Goal: Communication & Community: Connect with others

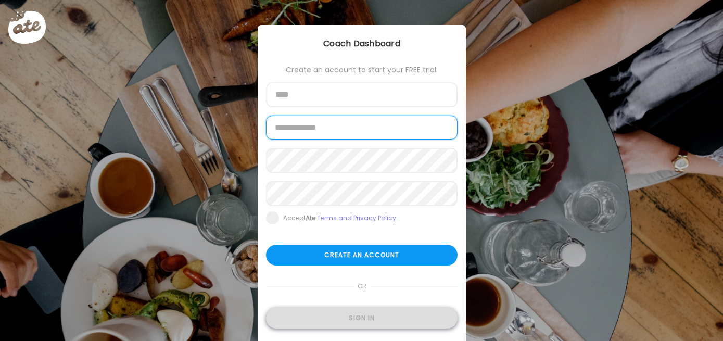
type input "**********"
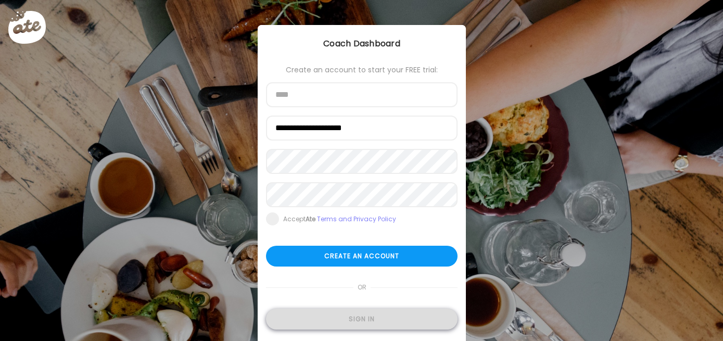
type input "**********"
click at [349, 322] on div "Sign in" at bounding box center [362, 319] width 192 height 21
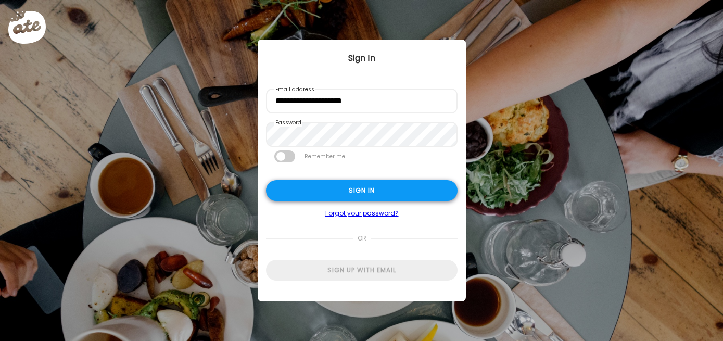
click at [357, 188] on div "Sign in" at bounding box center [362, 190] width 192 height 21
type textarea "**********"
type input "**********"
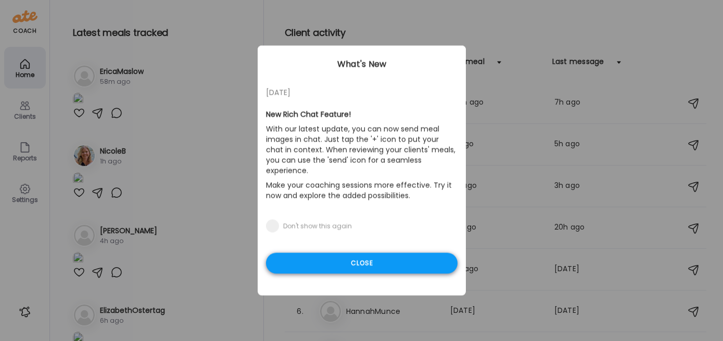
click at [345, 257] on div "Close" at bounding box center [362, 263] width 192 height 21
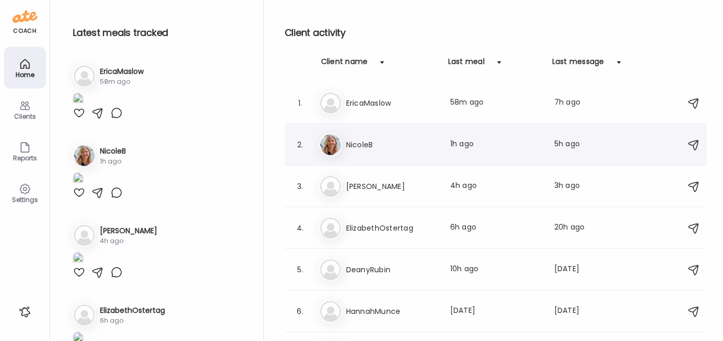
click at [367, 149] on h3 "NicoleB" at bounding box center [392, 144] width 92 height 12
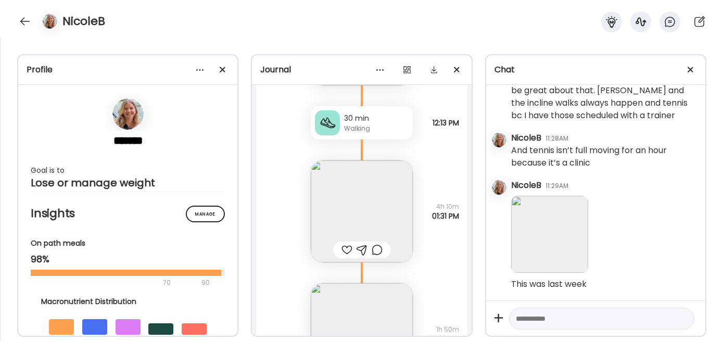
scroll to position [16949, 0]
click at [340, 185] on img at bounding box center [362, 212] width 102 height 102
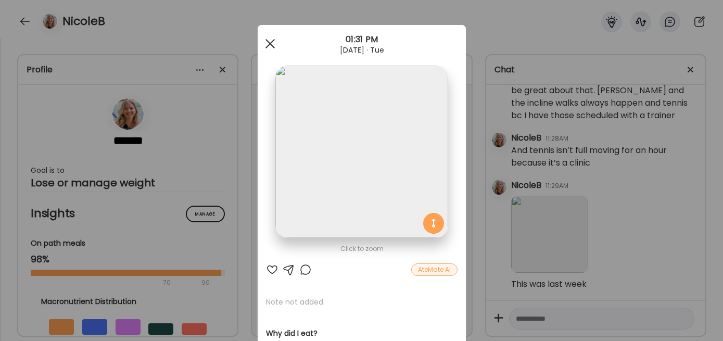
click at [269, 45] on div at bounding box center [270, 43] width 21 height 21
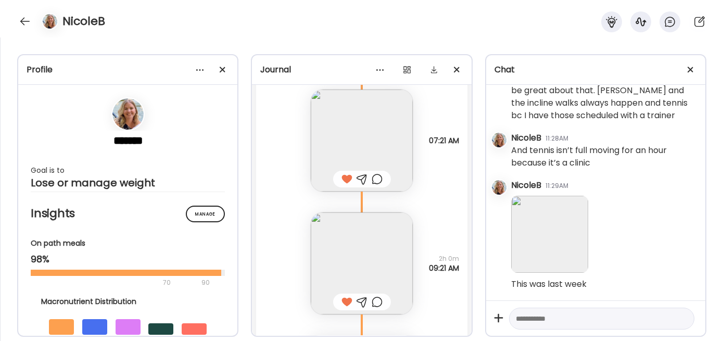
scroll to position [6451, 0]
click at [538, 322] on textarea at bounding box center [592, 318] width 153 height 12
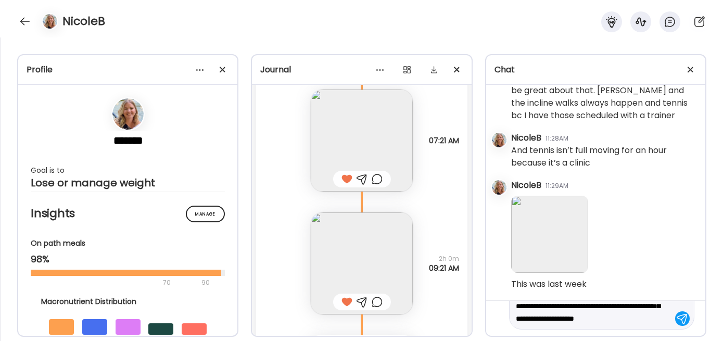
scroll to position [37, 0]
type textarea "**********"
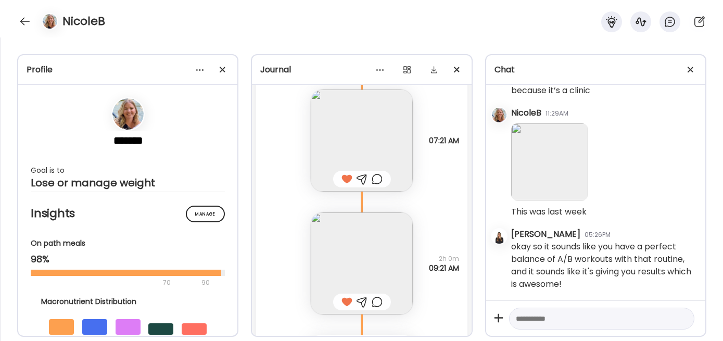
scroll to position [6633, 0]
click at [544, 174] on img at bounding box center [549, 161] width 77 height 77
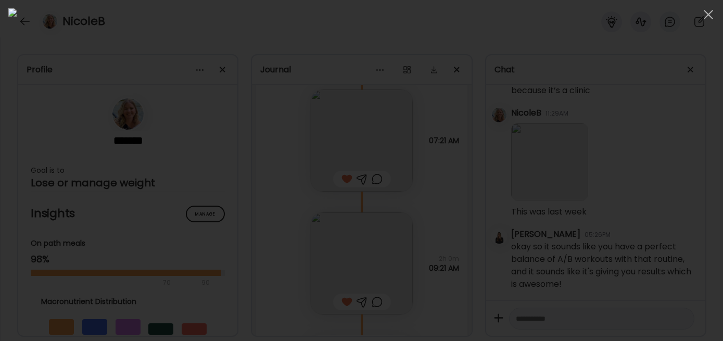
click at [602, 247] on div at bounding box center [361, 170] width 706 height 324
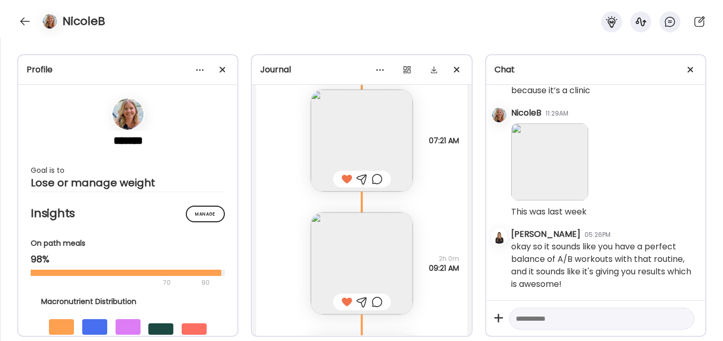
click at [539, 168] on img at bounding box center [549, 161] width 77 height 77
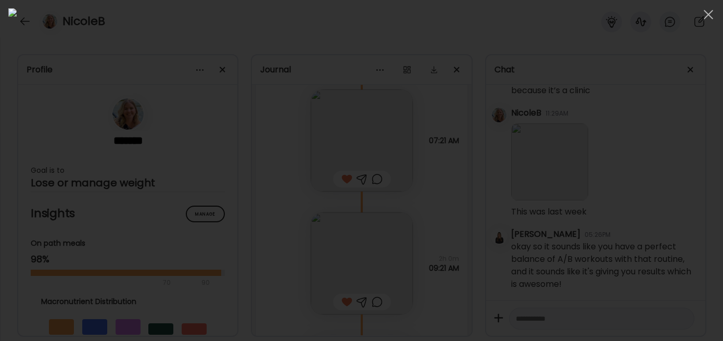
click at [588, 105] on div at bounding box center [361, 170] width 706 height 324
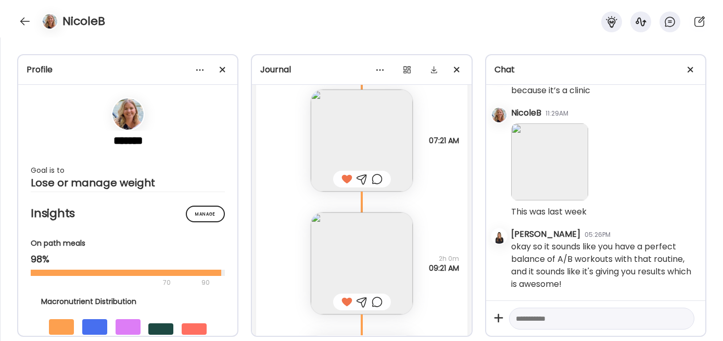
click at [535, 314] on textarea at bounding box center [592, 318] width 153 height 12
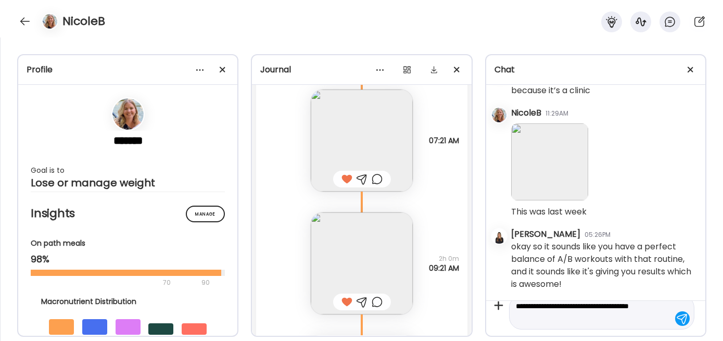
click at [552, 308] on textarea "**********" at bounding box center [592, 312] width 153 height 25
type textarea "**********"
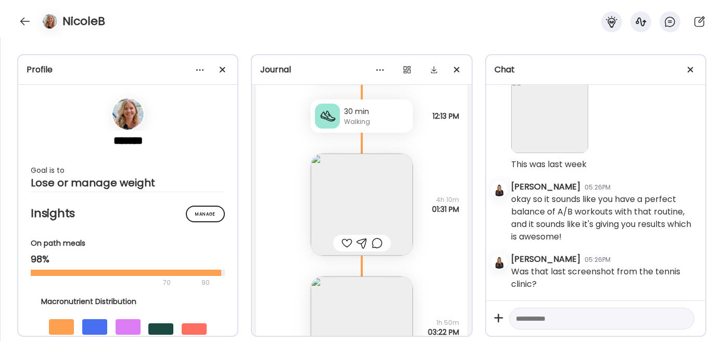
scroll to position [16953, 0]
click at [339, 203] on img at bounding box center [362, 208] width 102 height 102
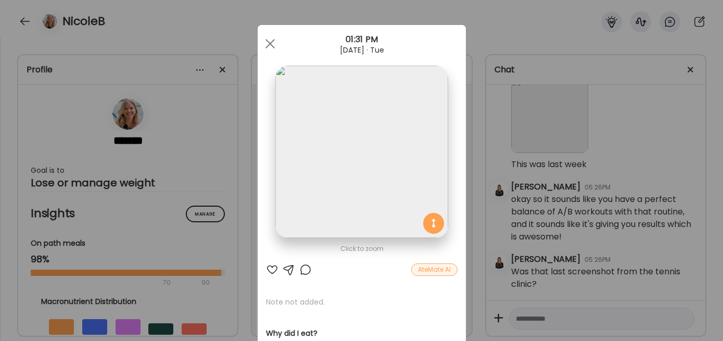
click at [270, 272] on div at bounding box center [272, 269] width 12 height 12
click at [262, 42] on div at bounding box center [270, 43] width 21 height 21
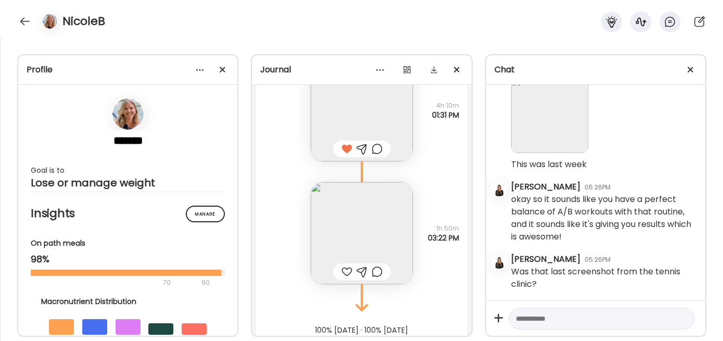
scroll to position [17051, 0]
click at [354, 242] on img at bounding box center [362, 232] width 102 height 102
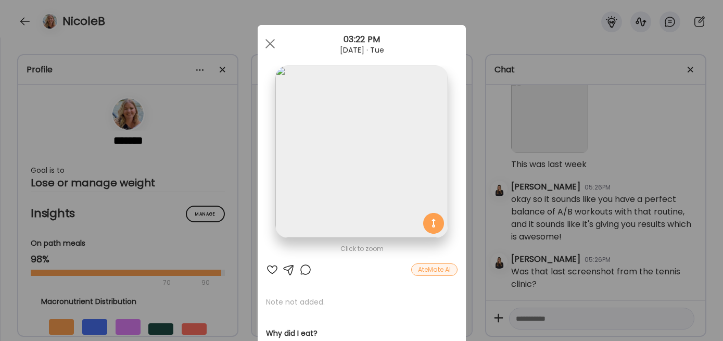
click at [275, 266] on div at bounding box center [272, 269] width 12 height 12
click at [270, 39] on div at bounding box center [270, 43] width 21 height 21
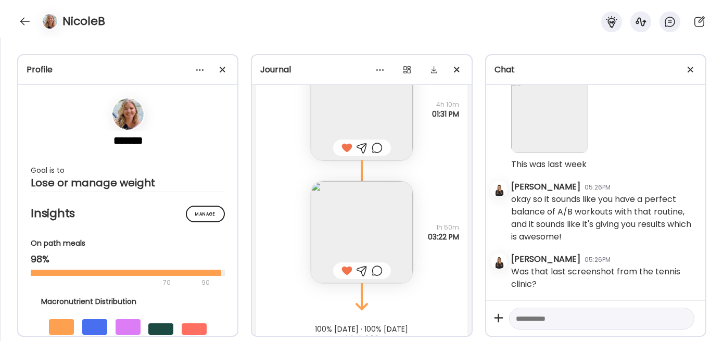
scroll to position [17086, 0]
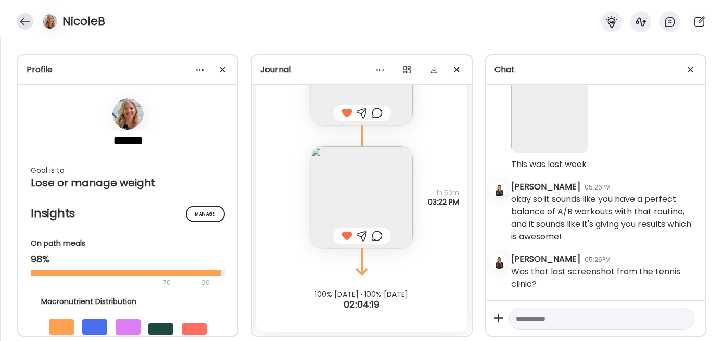
click at [25, 24] on div at bounding box center [25, 21] width 17 height 17
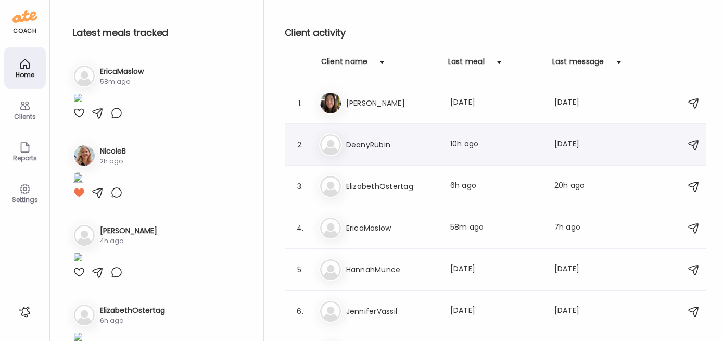
click at [378, 142] on h3 "DeanyRubin" at bounding box center [392, 144] width 92 height 12
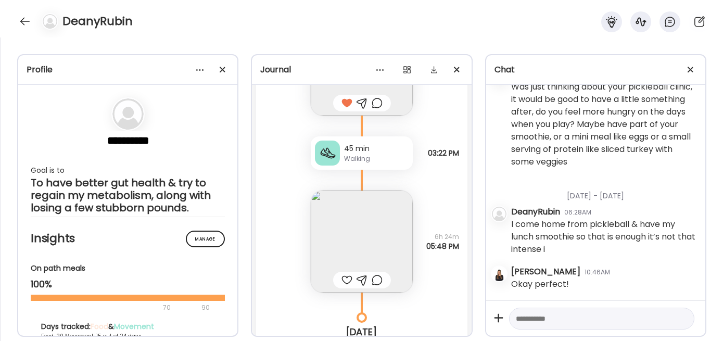
scroll to position [17346, 0]
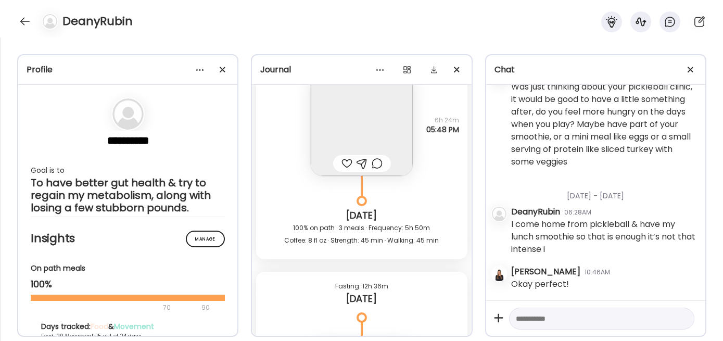
click at [345, 160] on div at bounding box center [346, 163] width 11 height 12
click at [350, 127] on img at bounding box center [362, 125] width 102 height 102
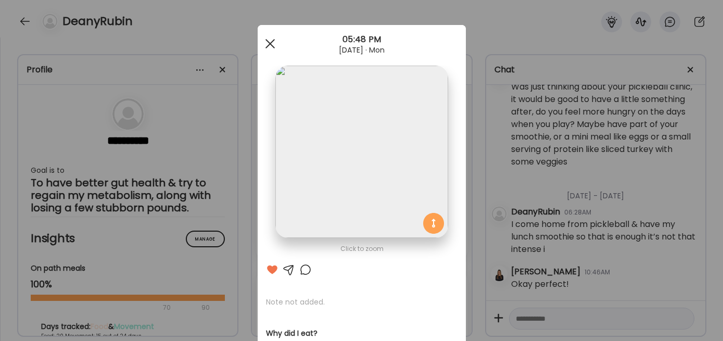
click at [270, 43] on span at bounding box center [269, 43] width 9 height 9
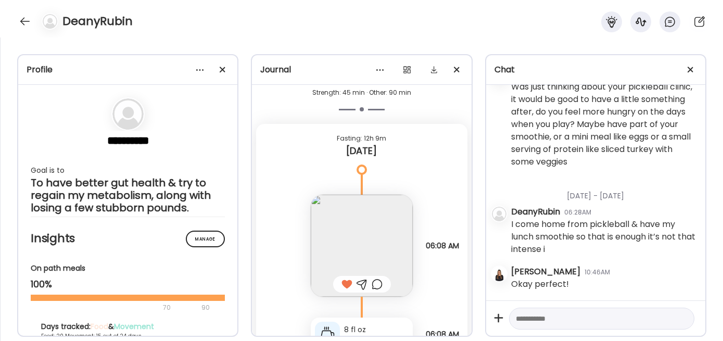
scroll to position [16811, 0]
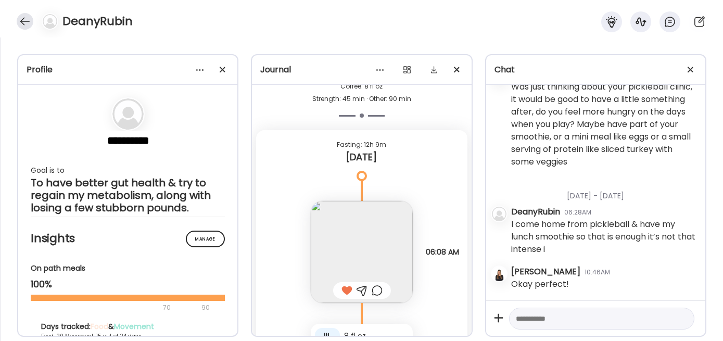
click at [20, 24] on div at bounding box center [25, 21] width 17 height 17
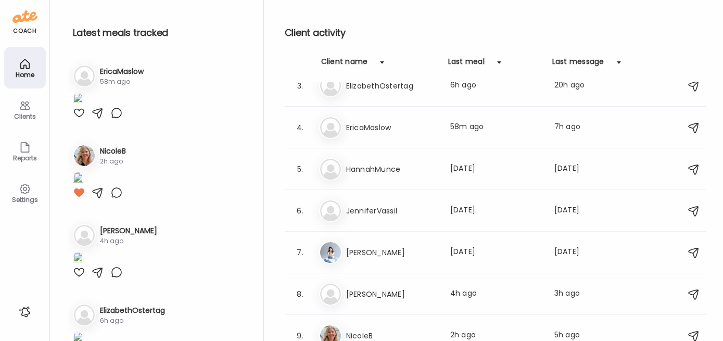
scroll to position [147, 0]
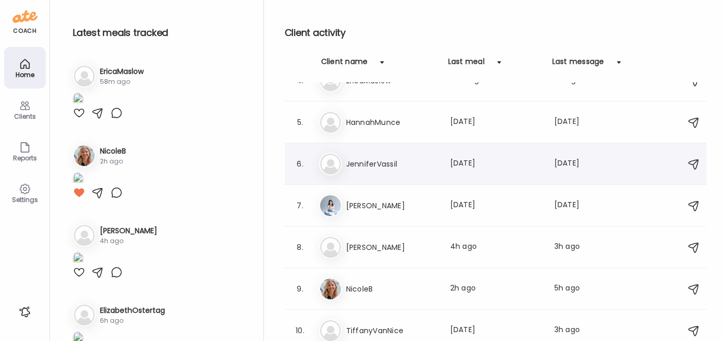
click at [385, 158] on h3 "JenniferVassil" at bounding box center [392, 164] width 92 height 12
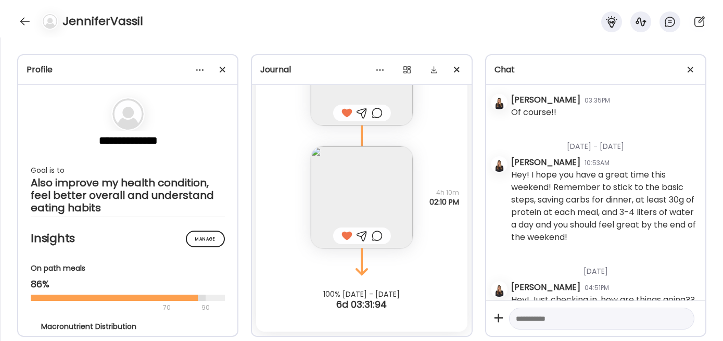
scroll to position [1439, 0]
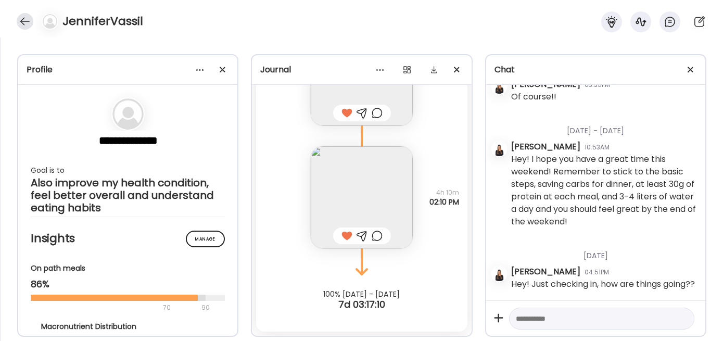
click at [28, 18] on div at bounding box center [25, 21] width 17 height 17
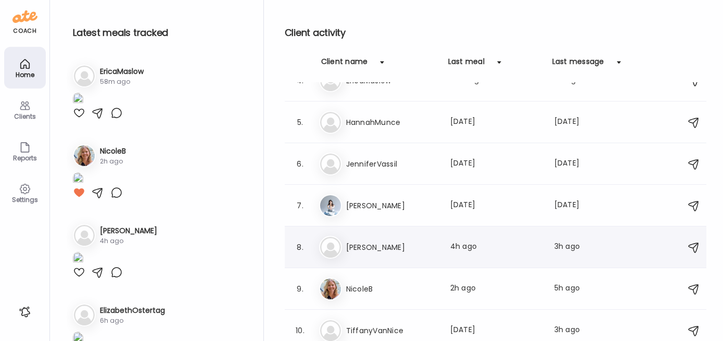
click at [359, 249] on h3 "[PERSON_NAME]" at bounding box center [392, 247] width 92 height 12
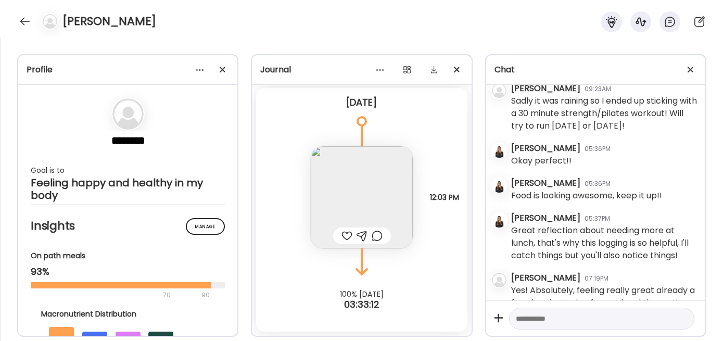
scroll to position [22229, 0]
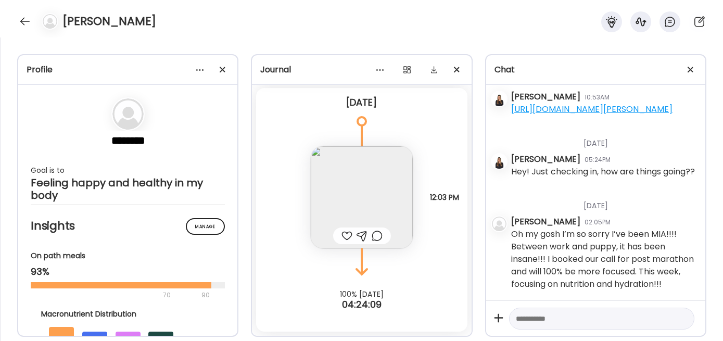
click at [371, 199] on img at bounding box center [362, 197] width 102 height 102
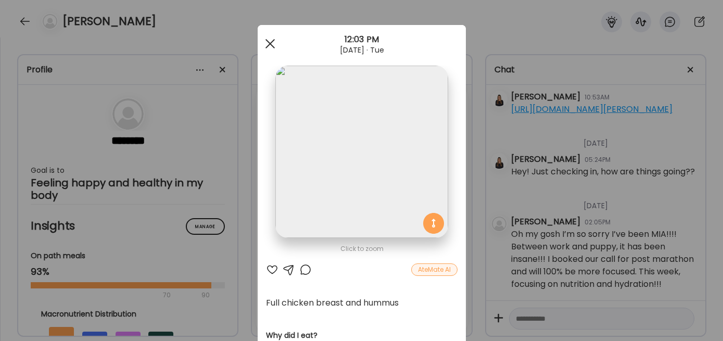
click at [262, 46] on div at bounding box center [270, 43] width 21 height 21
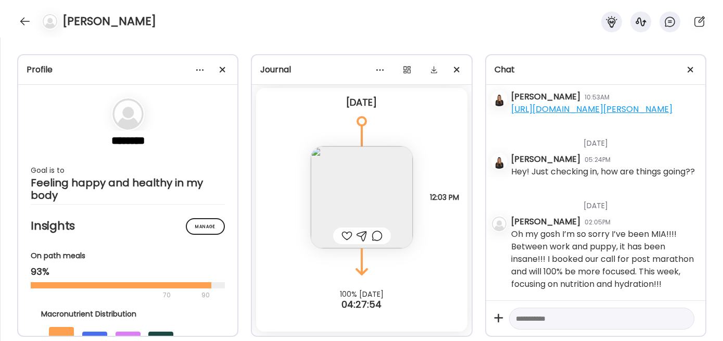
click at [543, 321] on textarea at bounding box center [592, 318] width 153 height 12
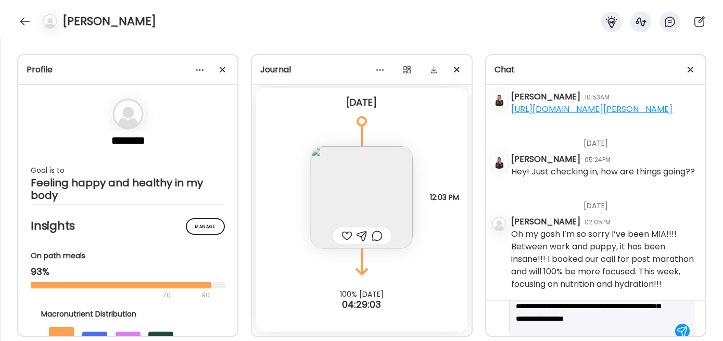
scroll to position [37, 0]
type textarea "**********"
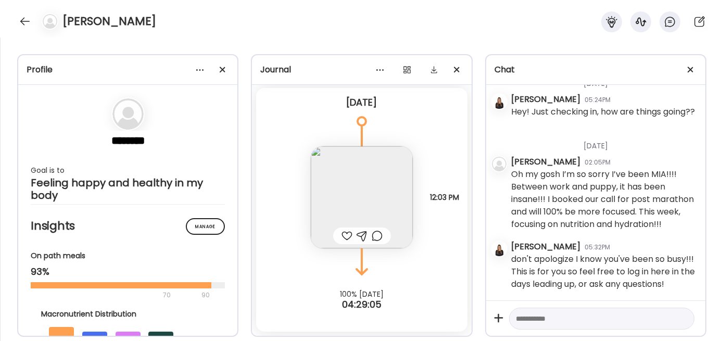
scroll to position [22289, 0]
click at [598, 320] on textarea at bounding box center [592, 318] width 153 height 12
type textarea "*"
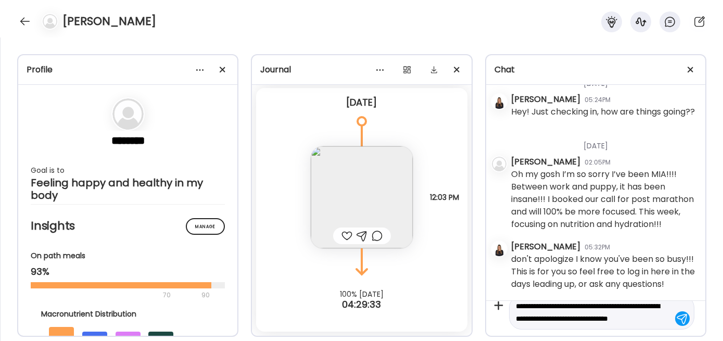
scroll to position [24, 0]
type textarea "**********"
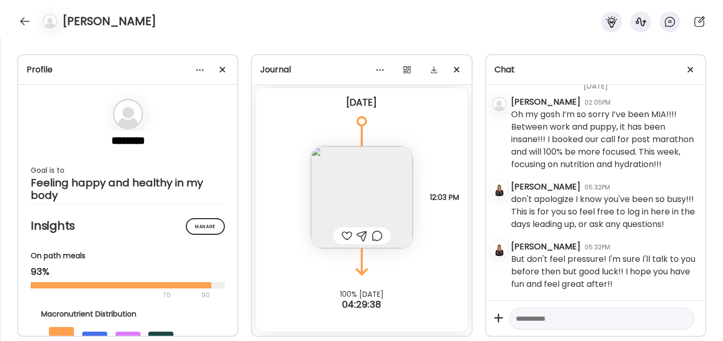
scroll to position [22349, 0]
click at [20, 29] on div "[PERSON_NAME]" at bounding box center [361, 18] width 723 height 37
click at [22, 18] on div at bounding box center [25, 21] width 17 height 17
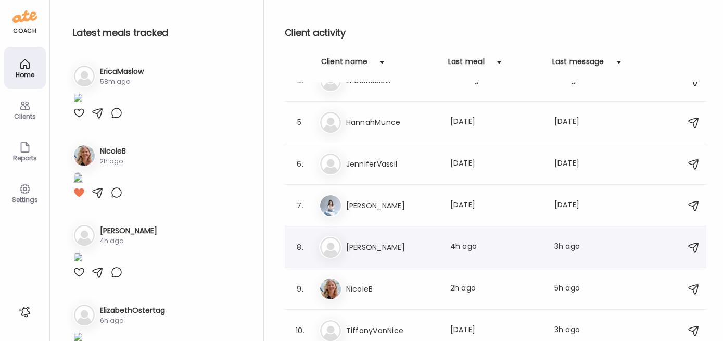
scroll to position [152, 0]
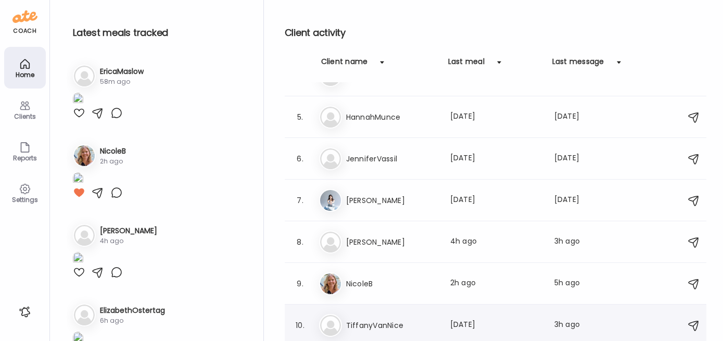
click at [383, 322] on h3 "TiffanyVanNice" at bounding box center [392, 325] width 92 height 12
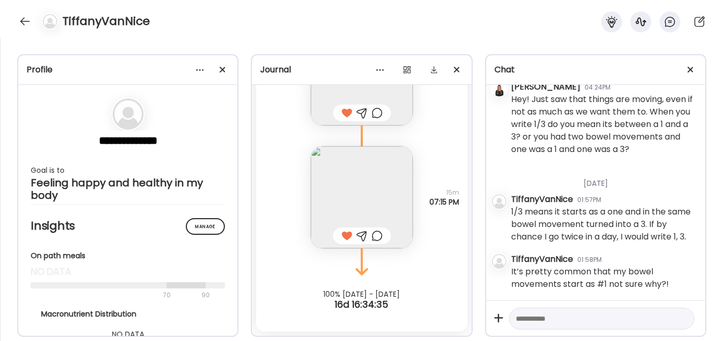
scroll to position [13514, 0]
click at [530, 320] on textarea at bounding box center [592, 318] width 153 height 12
drag, startPoint x: 543, startPoint y: 320, endPoint x: 485, endPoint y: 318, distance: 58.3
click at [485, 318] on div "Chat [DATE] - [DATE] [PERSON_NAME] 10:16AM Hi! yay we are reconnected! [DATE] -…" at bounding box center [595, 195] width 221 height 283
type textarea "**********"
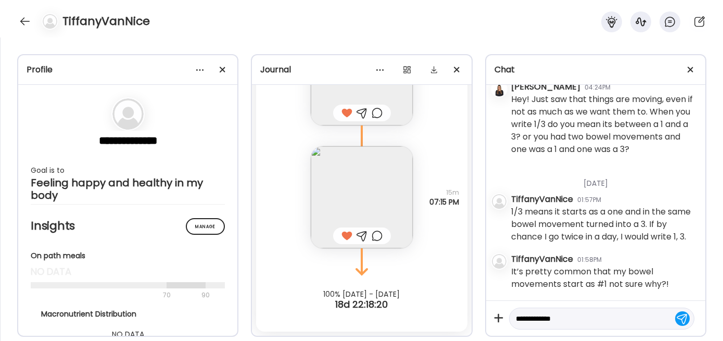
click at [566, 322] on textarea "**********" at bounding box center [592, 318] width 153 height 12
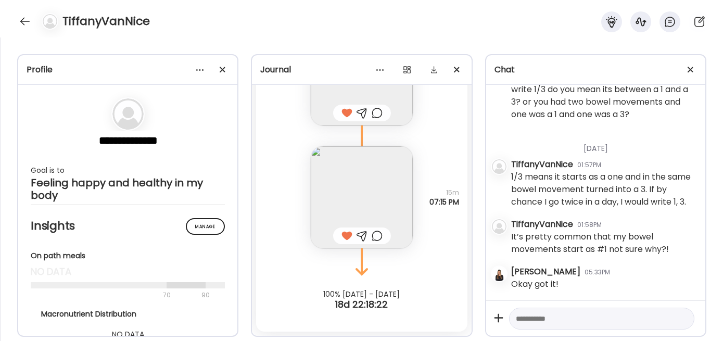
scroll to position [13549, 0]
click at [519, 319] on textarea at bounding box center [592, 318] width 153 height 12
click at [539, 319] on textarea at bounding box center [592, 318] width 153 height 12
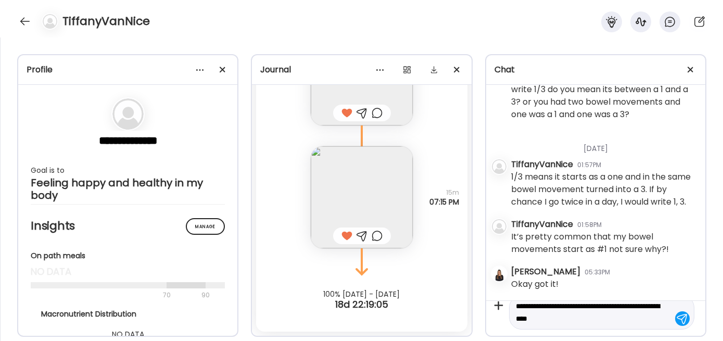
type textarea "**********"
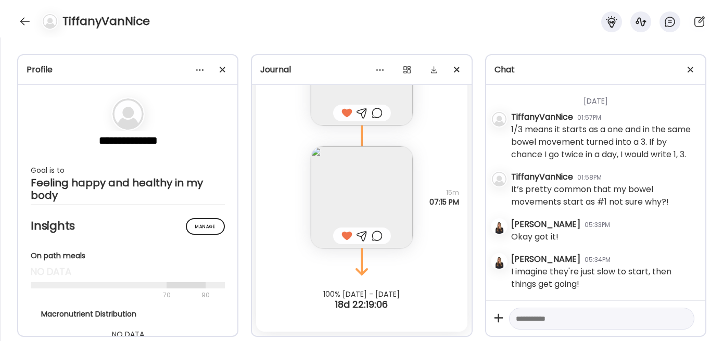
scroll to position [13597, 0]
click at [25, 19] on div at bounding box center [25, 21] width 17 height 17
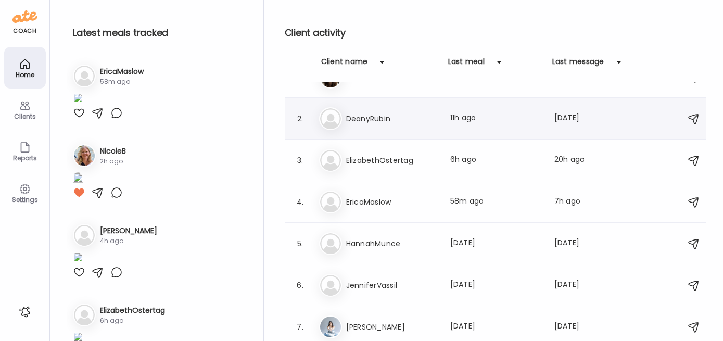
scroll to position [0, 0]
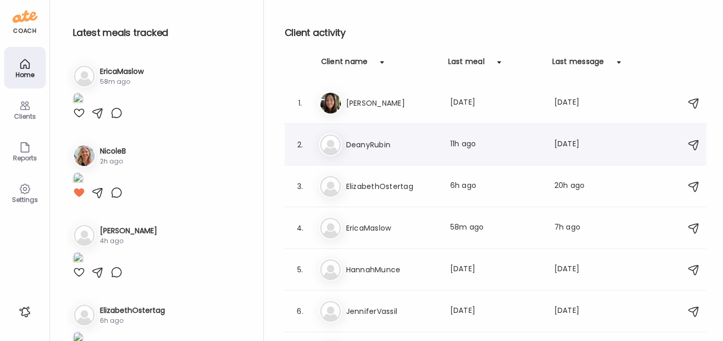
click at [373, 141] on h3 "DeanyRubin" at bounding box center [392, 144] width 92 height 12
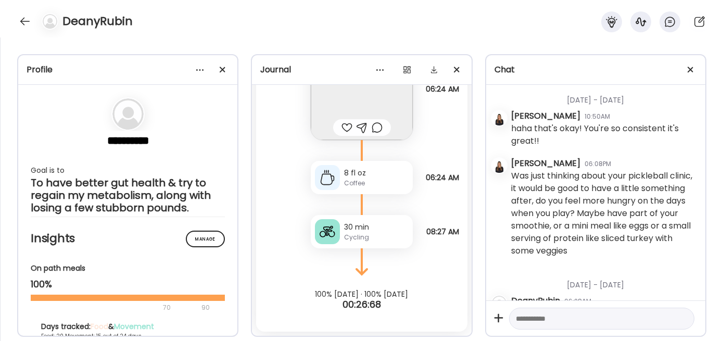
scroll to position [5553, 0]
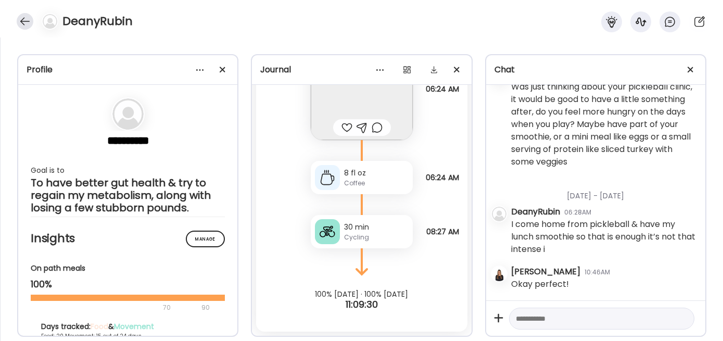
click at [20, 21] on div at bounding box center [25, 21] width 17 height 17
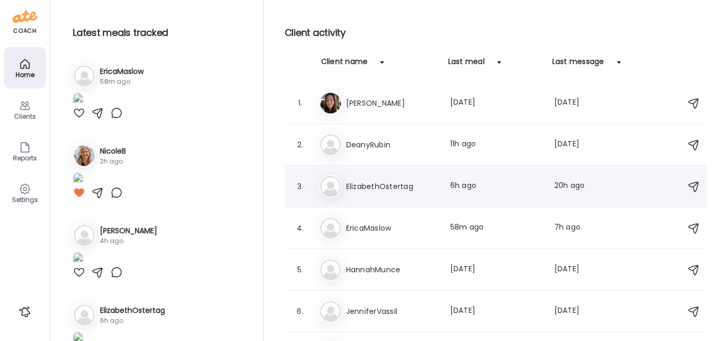
click at [368, 181] on h3 "ElizabethOstertag" at bounding box center [392, 186] width 92 height 12
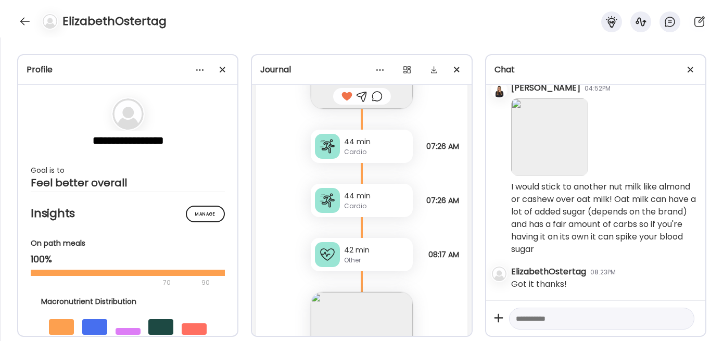
scroll to position [6962, 0]
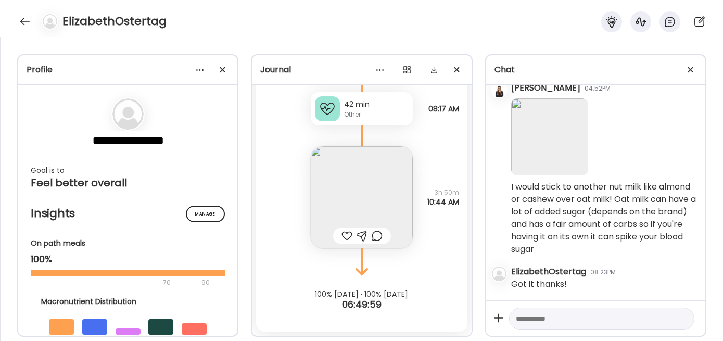
click at [350, 236] on div at bounding box center [346, 235] width 11 height 12
click at [27, 15] on div at bounding box center [25, 21] width 17 height 17
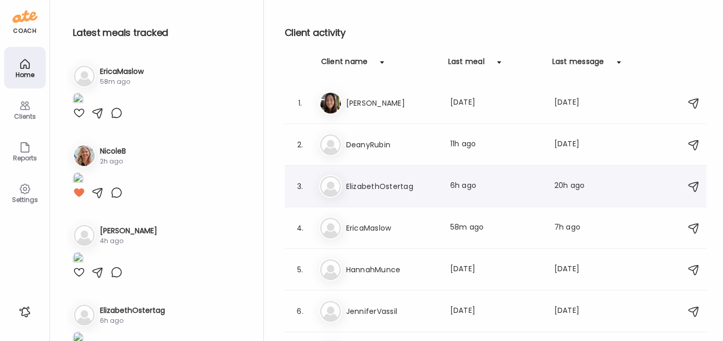
click at [366, 187] on h3 "ElizabethOstertag" at bounding box center [392, 186] width 92 height 12
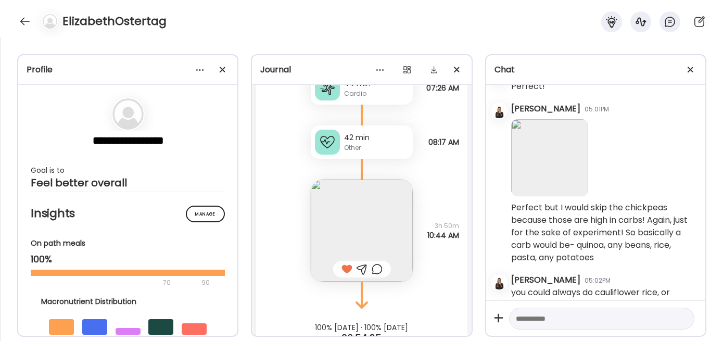
scroll to position [3936, 0]
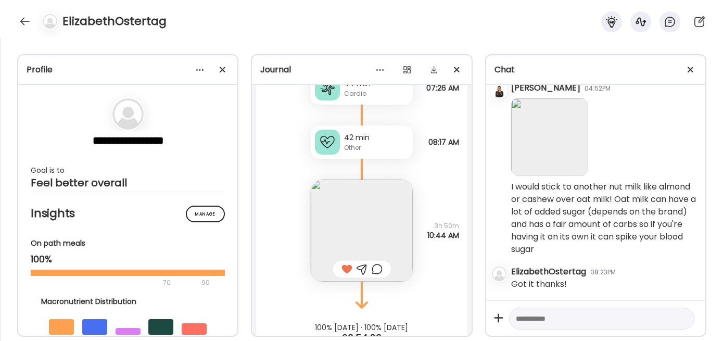
click at [548, 323] on textarea at bounding box center [592, 318] width 153 height 12
type textarea "**********"
click at [569, 322] on textarea "**********" at bounding box center [592, 318] width 153 height 12
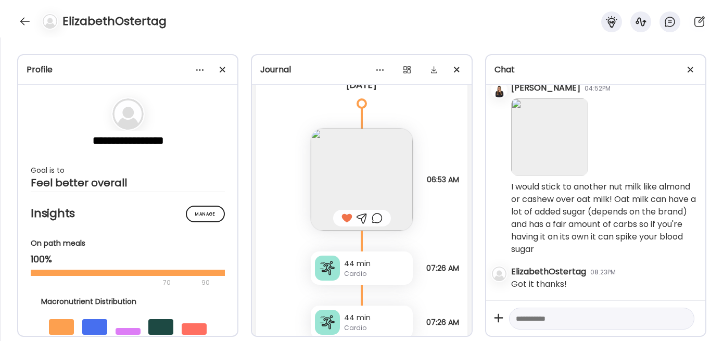
scroll to position [6962, 0]
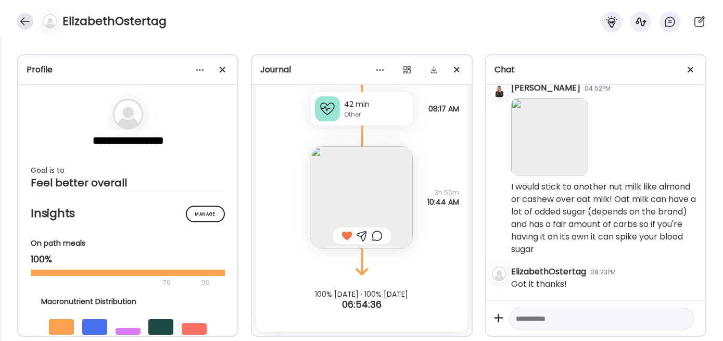
click at [27, 22] on div at bounding box center [25, 21] width 17 height 17
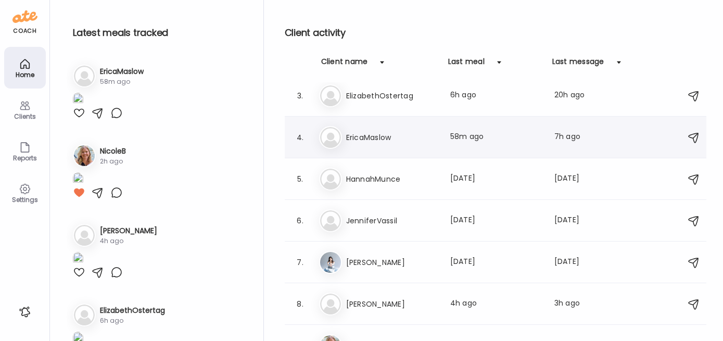
scroll to position [152, 0]
